Goal: Task Accomplishment & Management: Use online tool/utility

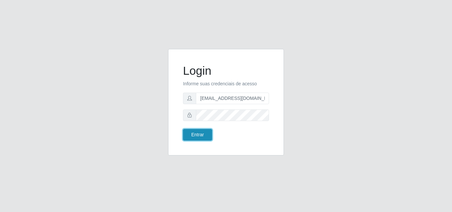
click at [199, 139] on button "Entrar" at bounding box center [197, 135] width 29 height 12
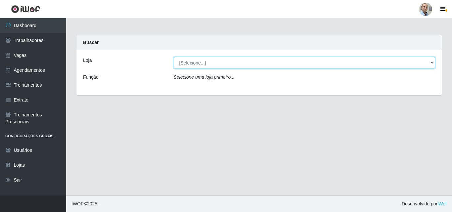
click at [434, 62] on select "[Selecione...] Mar Vermelho - Loja 04" at bounding box center [305, 63] width 262 height 12
select select "251"
click at [174, 57] on select "[Selecione...] Mar Vermelho - Loja 04" at bounding box center [305, 63] width 262 height 12
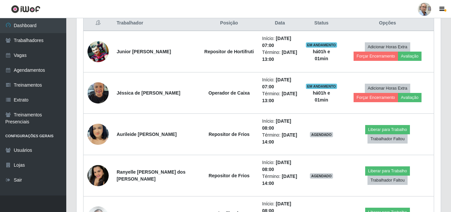
scroll to position [265, 0]
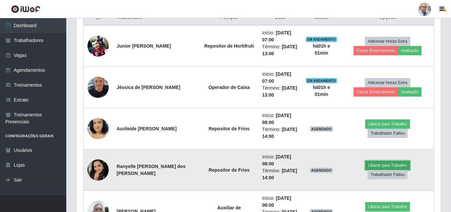
click at [365, 170] on button "Liberar para Trabalho" at bounding box center [387, 165] width 45 height 9
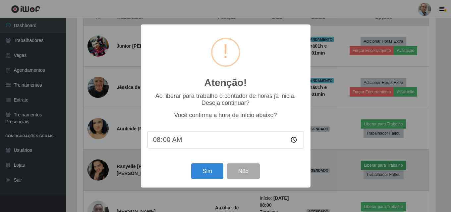
scroll to position [137, 361]
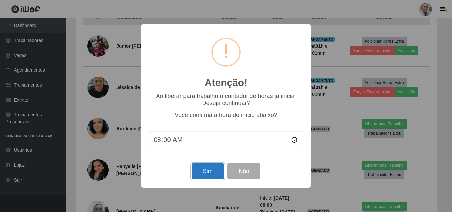
click at [216, 176] on button "Sim" at bounding box center [208, 172] width 32 height 16
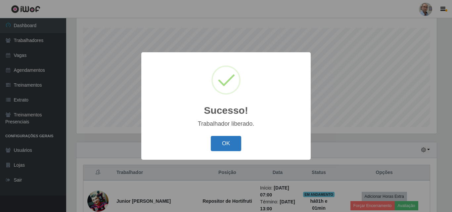
click at [228, 145] on button "OK" at bounding box center [226, 144] width 31 height 16
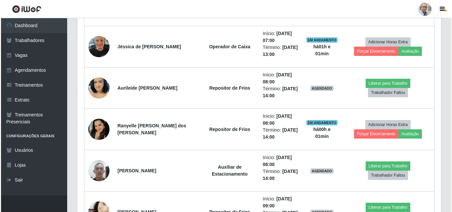
scroll to position [308, 0]
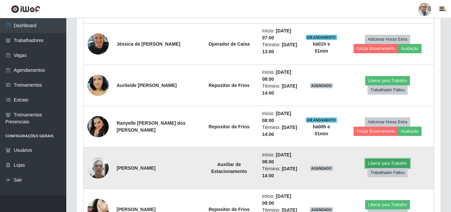
click at [368, 167] on button "Liberar para Trabalho" at bounding box center [387, 163] width 45 height 9
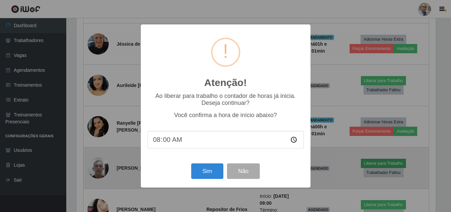
scroll to position [137, 361]
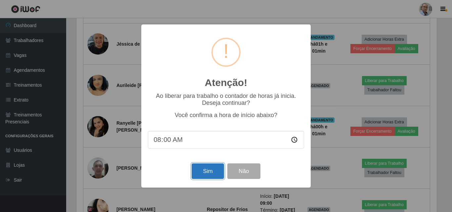
click at [199, 171] on button "Sim" at bounding box center [208, 172] width 32 height 16
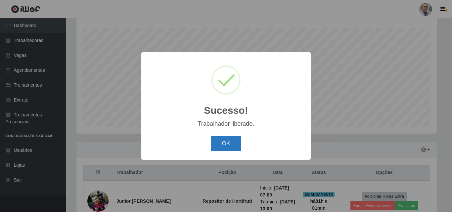
click at [236, 146] on button "OK" at bounding box center [226, 144] width 31 height 16
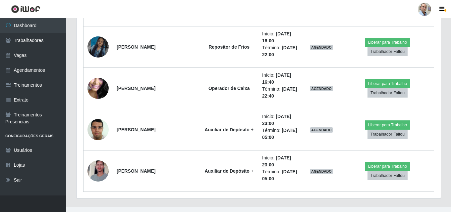
scroll to position [896, 0]
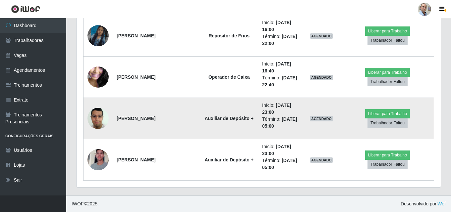
click at [103, 117] on img at bounding box center [97, 118] width 21 height 28
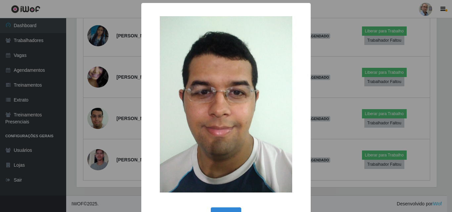
click at [128, 134] on div "× OK Cancel" at bounding box center [226, 106] width 452 height 212
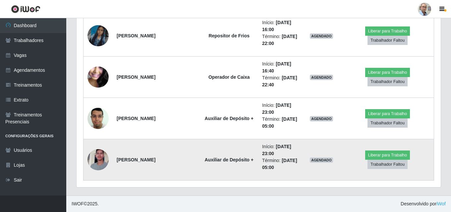
scroll to position [137, 364]
click at [99, 158] on img at bounding box center [97, 160] width 21 height 38
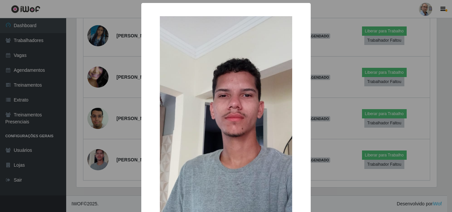
click at [124, 139] on div "× OK Cancel" at bounding box center [226, 106] width 452 height 212
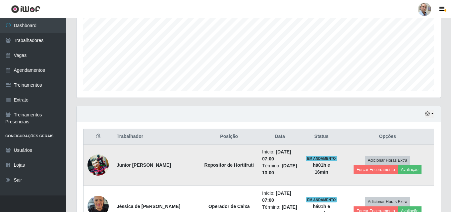
scroll to position [134, 0]
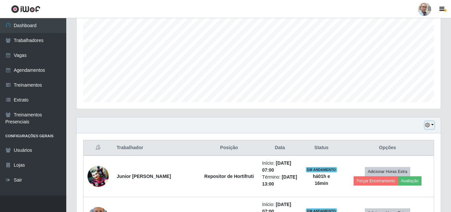
click at [430, 124] on icon "button" at bounding box center [427, 125] width 5 height 5
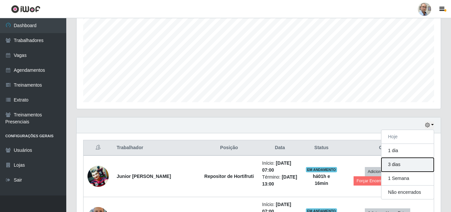
click at [401, 168] on button "3 dias" at bounding box center [407, 165] width 52 height 14
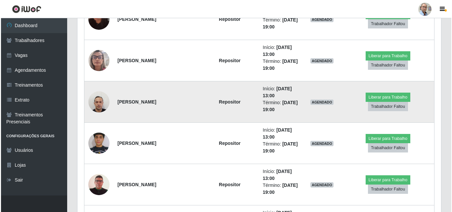
scroll to position [1790, 0]
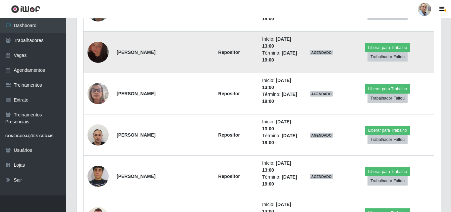
click at [94, 53] on img at bounding box center [97, 52] width 21 height 38
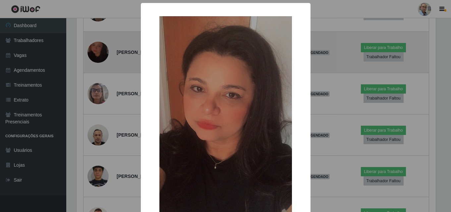
scroll to position [137, 361]
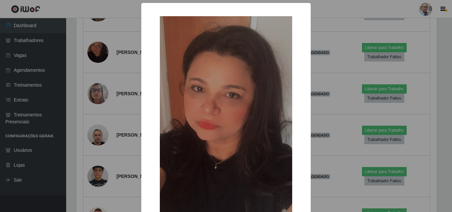
click at [120, 76] on div "× OK Cancel" at bounding box center [226, 106] width 452 height 212
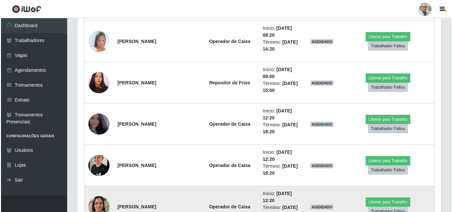
scroll to position [2792, 0]
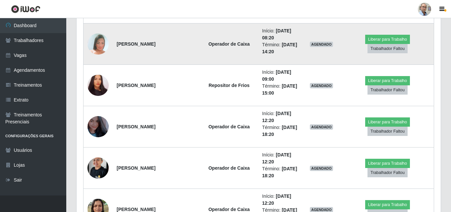
click at [100, 41] on img at bounding box center [97, 43] width 21 height 31
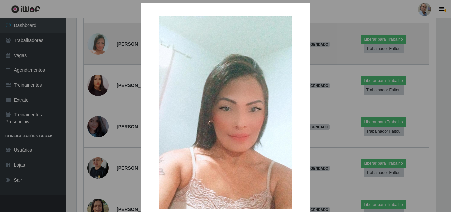
scroll to position [137, 361]
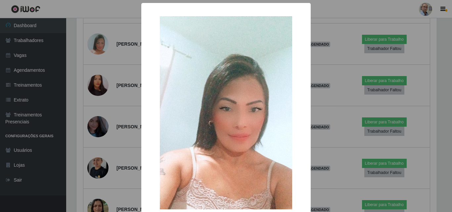
click at [116, 69] on div "× OK Cancel" at bounding box center [226, 106] width 452 height 212
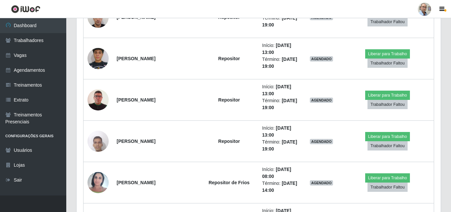
scroll to position [1898, 0]
